Goal: Communication & Community: Ask a question

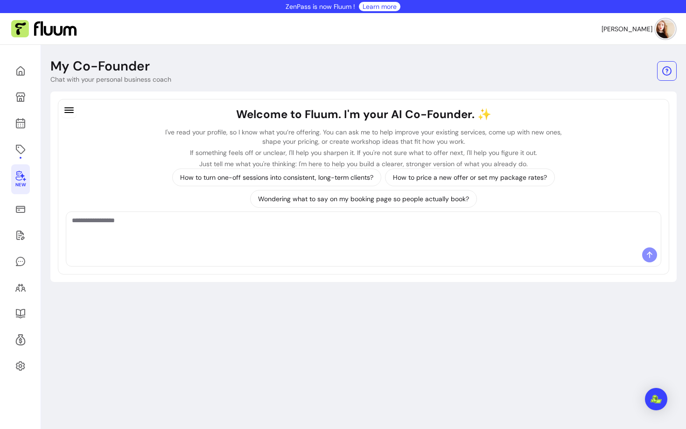
scroll to position [45, 0]
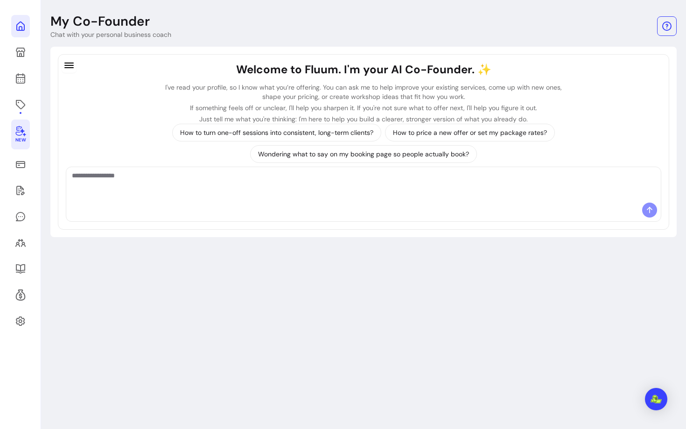
click at [21, 22] on icon at bounding box center [95, 13] width 158 height 133
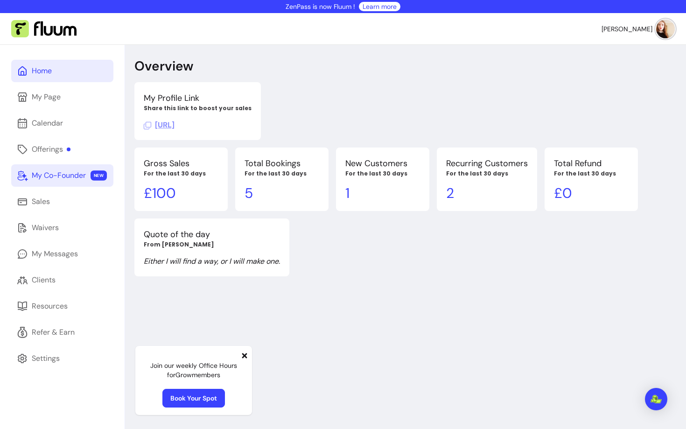
click at [78, 177] on div "My Co-Founder" at bounding box center [59, 175] width 54 height 11
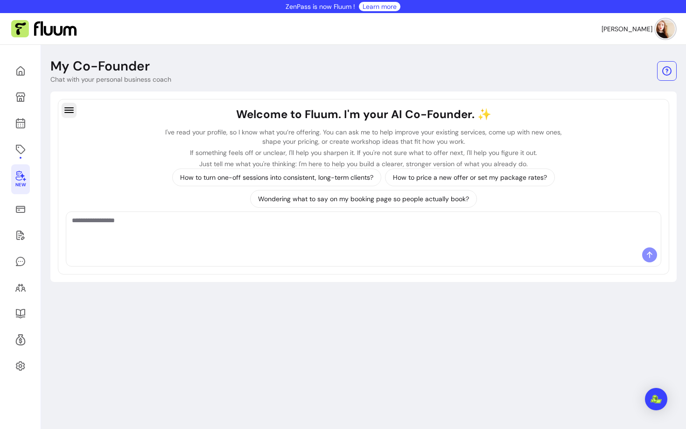
click at [70, 105] on icon "button" at bounding box center [68, 109] width 11 height 11
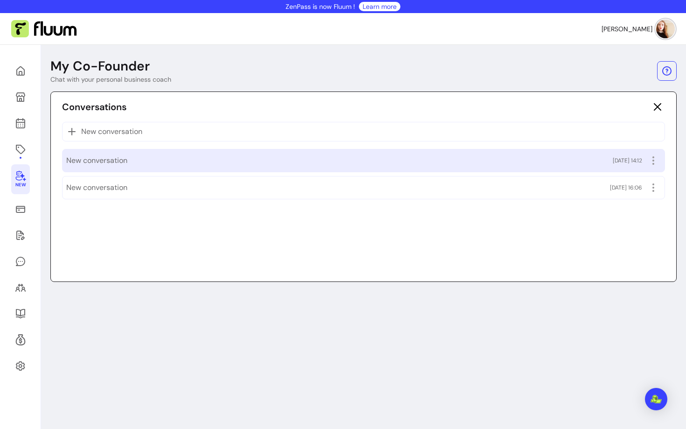
click at [119, 162] on span "New conversation" at bounding box center [96, 160] width 61 height 11
